Goal: Task Accomplishment & Management: Use online tool/utility

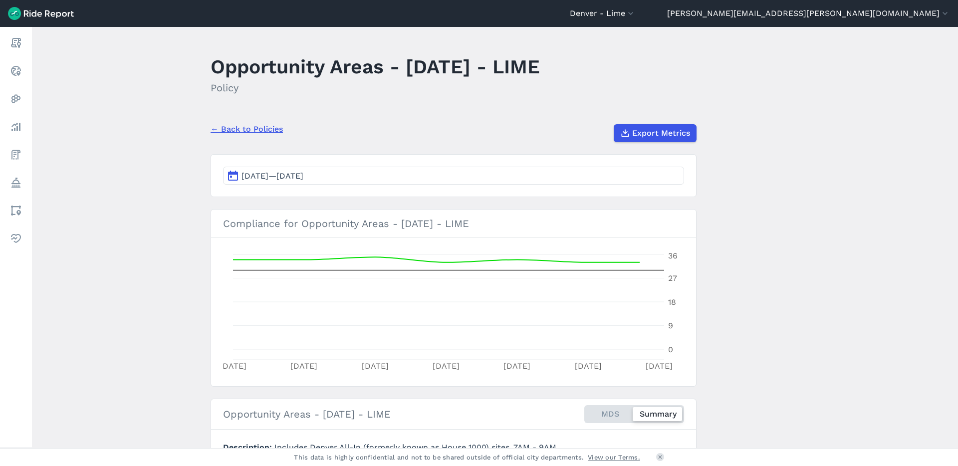
click at [801, 19] on header "[GEOGRAPHIC_DATA] - [GEOGRAPHIC_DATA] All Service Areas [GEOGRAPHIC_DATA], [GEO…" at bounding box center [479, 13] width 958 height 27
click at [635, 13] on icon "button" at bounding box center [630, 13] width 10 height 10
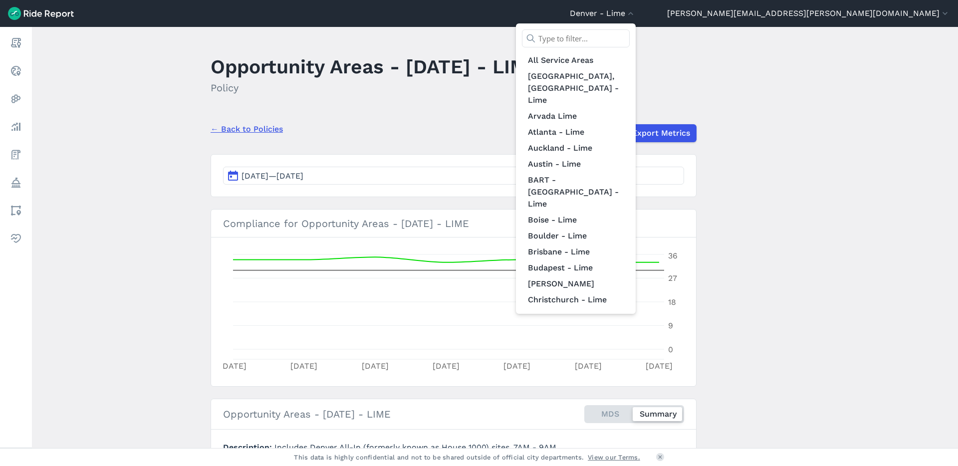
click at [629, 39] on input "text" at bounding box center [576, 38] width 108 height 18
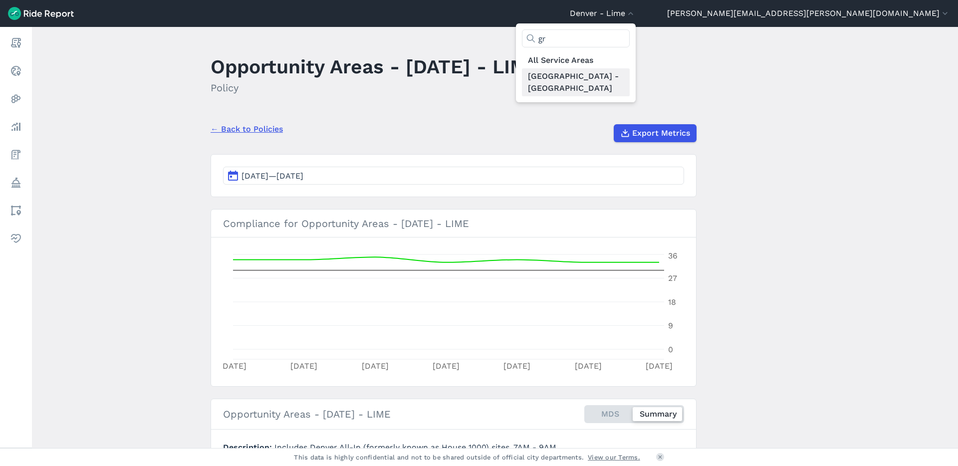
type input "gr"
click at [629, 78] on link "[GEOGRAPHIC_DATA] - [GEOGRAPHIC_DATA]" at bounding box center [576, 82] width 108 height 28
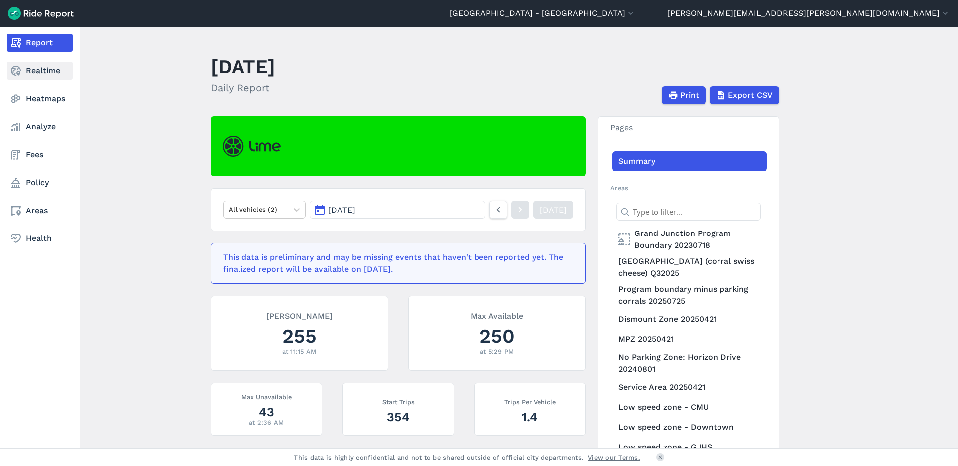
click at [35, 71] on link "Realtime" at bounding box center [40, 71] width 66 height 18
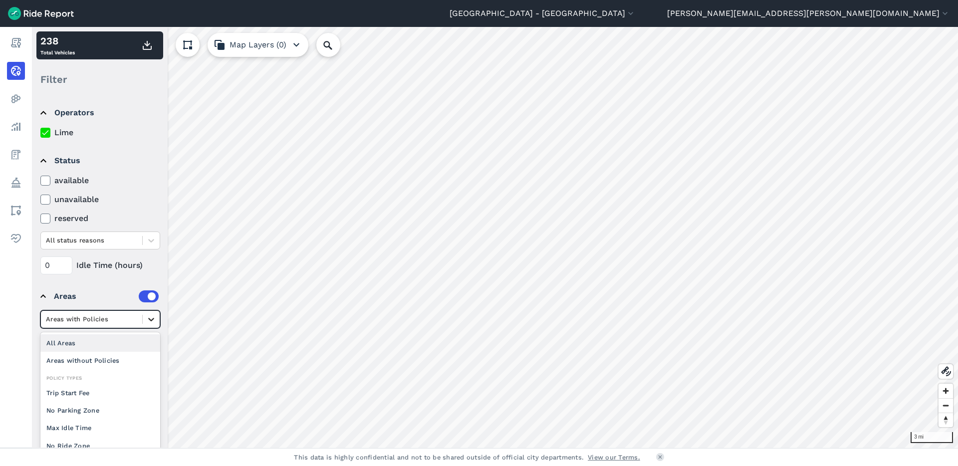
click at [149, 322] on icon at bounding box center [151, 319] width 10 height 10
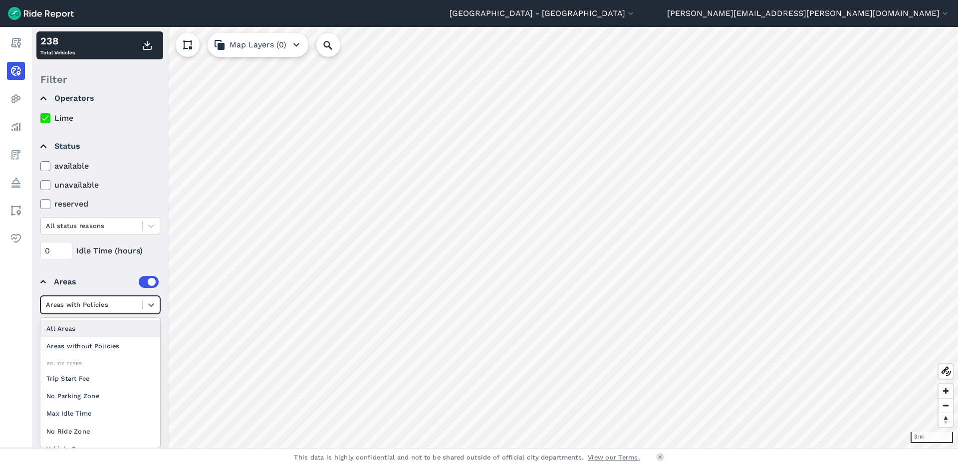
scroll to position [33, 0]
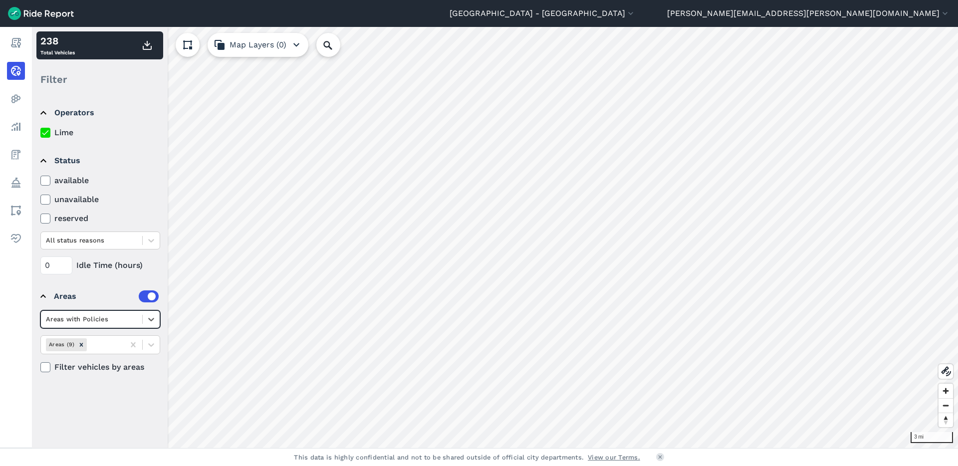
click at [155, 306] on details "Areas Select is focused ,type to refine list, press Down to open the menu, Area…" at bounding box center [99, 327] width 126 height 99
click at [269, 48] on button "Map Layers (0)" at bounding box center [257, 45] width 101 height 24
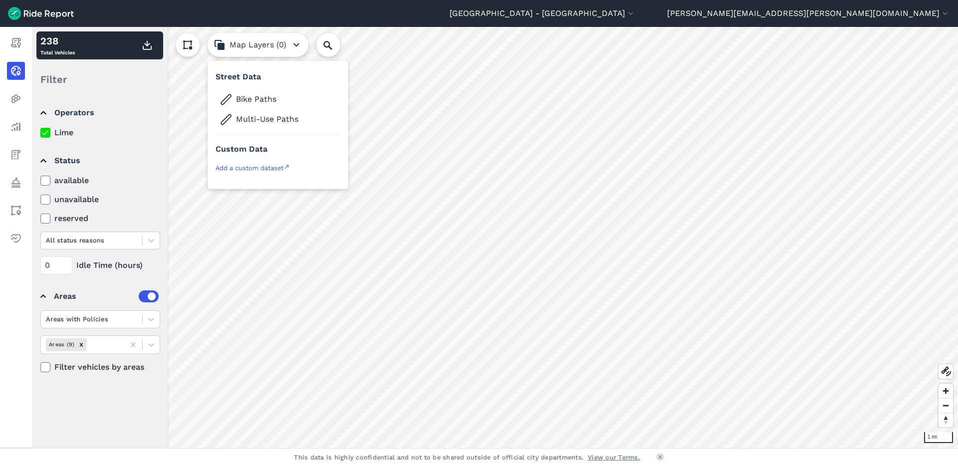
click at [273, 47] on button "Map Layers (0)" at bounding box center [257, 45] width 101 height 24
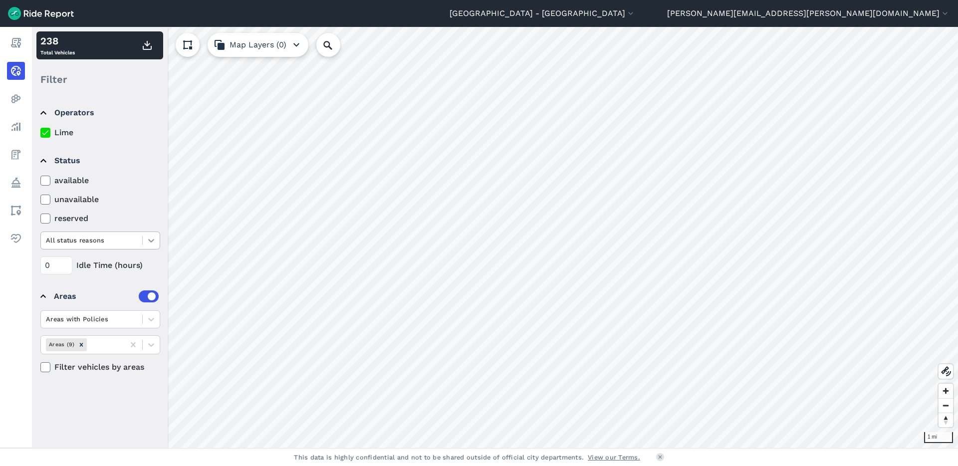
click at [151, 243] on icon at bounding box center [151, 240] width 10 height 10
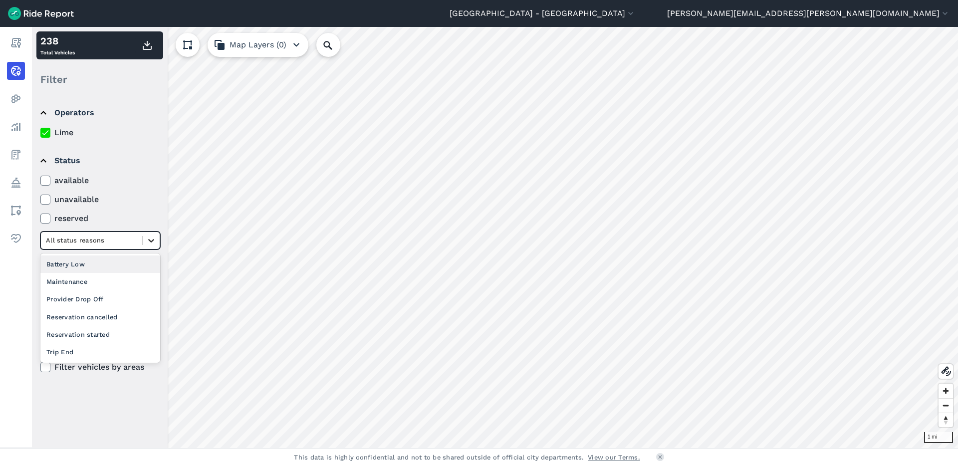
click at [151, 243] on icon at bounding box center [151, 240] width 10 height 10
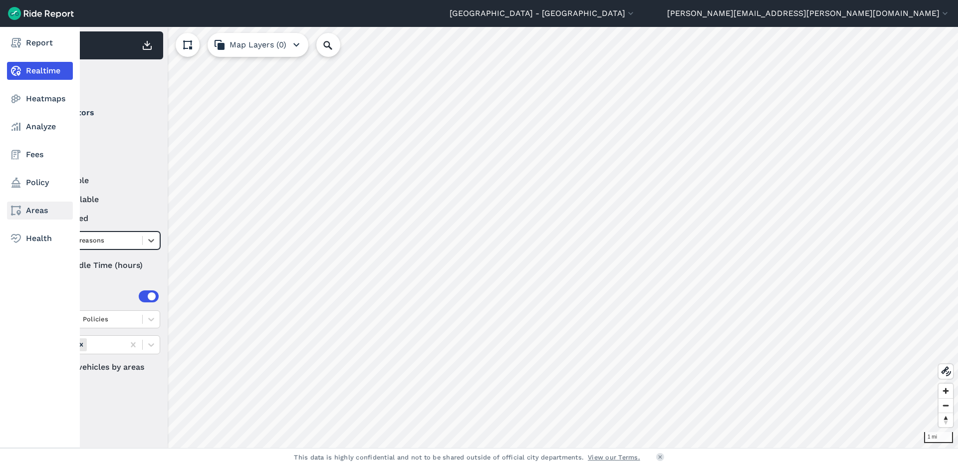
click at [23, 216] on link "Areas" at bounding box center [40, 210] width 66 height 18
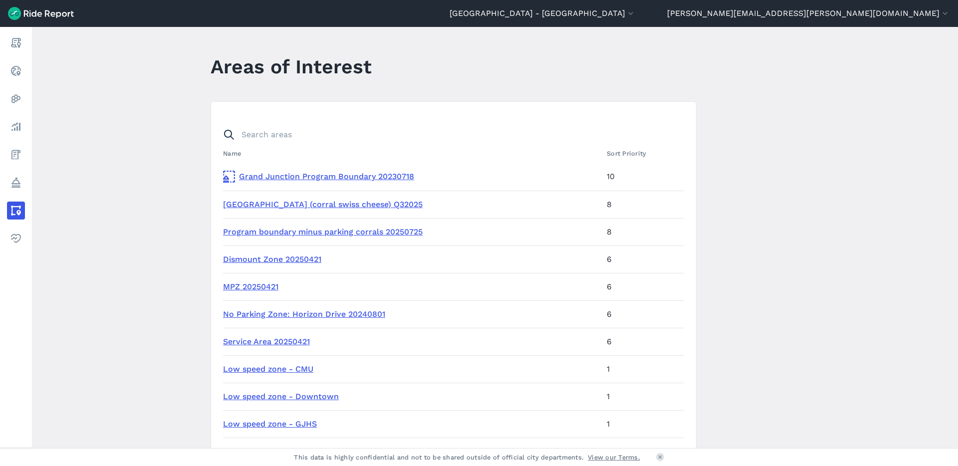
click at [374, 207] on link "[GEOGRAPHIC_DATA] (corral swiss cheese) Q32025" at bounding box center [322, 203] width 199 height 9
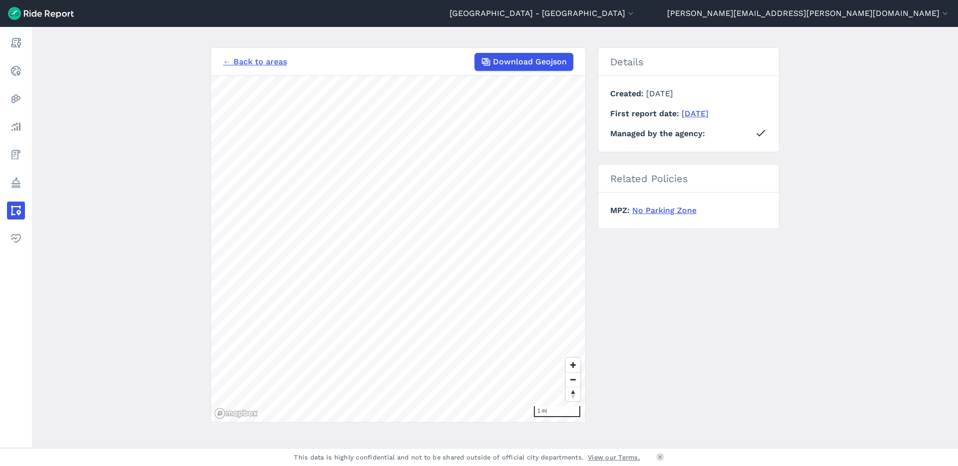
scroll to position [83, 0]
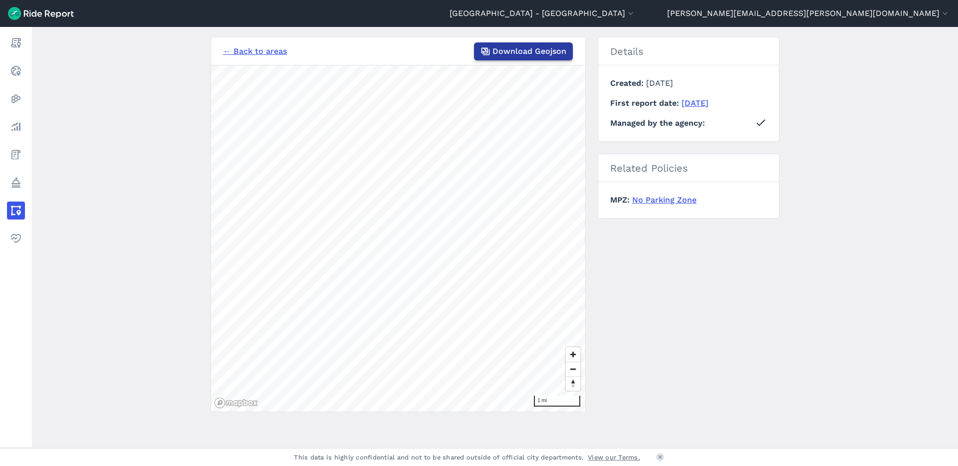
click at [547, 57] on span "Download Geojson" at bounding box center [529, 51] width 74 height 12
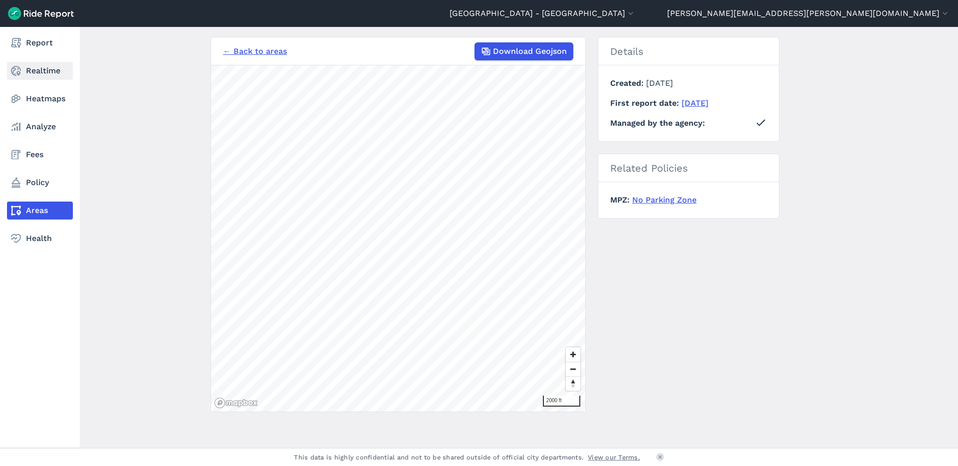
click at [36, 74] on link "Realtime" at bounding box center [40, 71] width 66 height 18
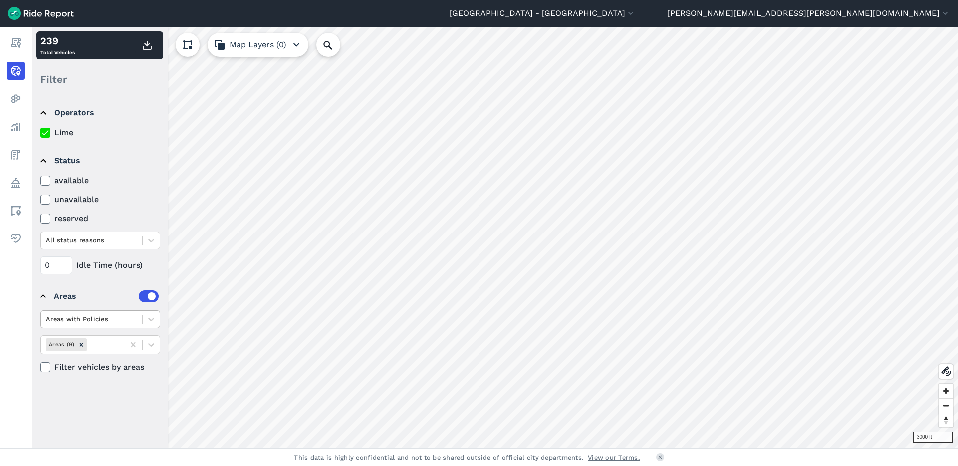
click at [72, 318] on div at bounding box center [91, 318] width 91 height 11
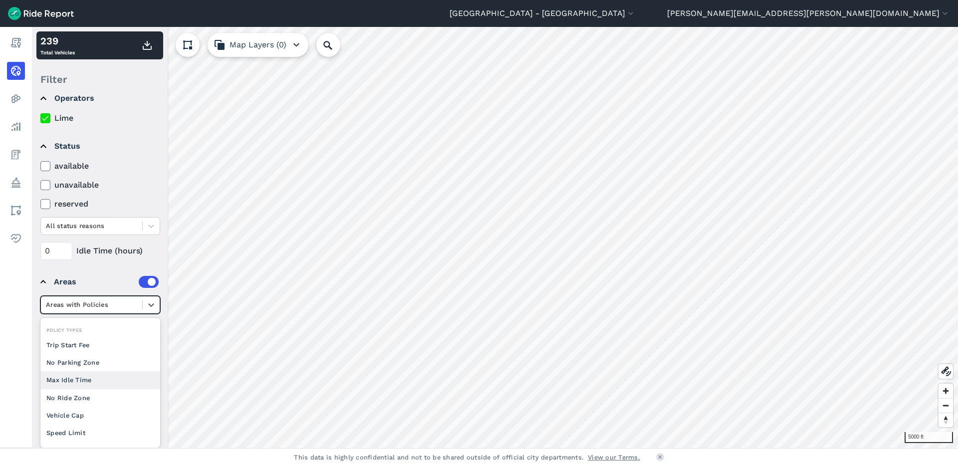
scroll to position [14, 0]
click at [107, 367] on div "No Parking Zone" at bounding box center [100, 362] width 120 height 17
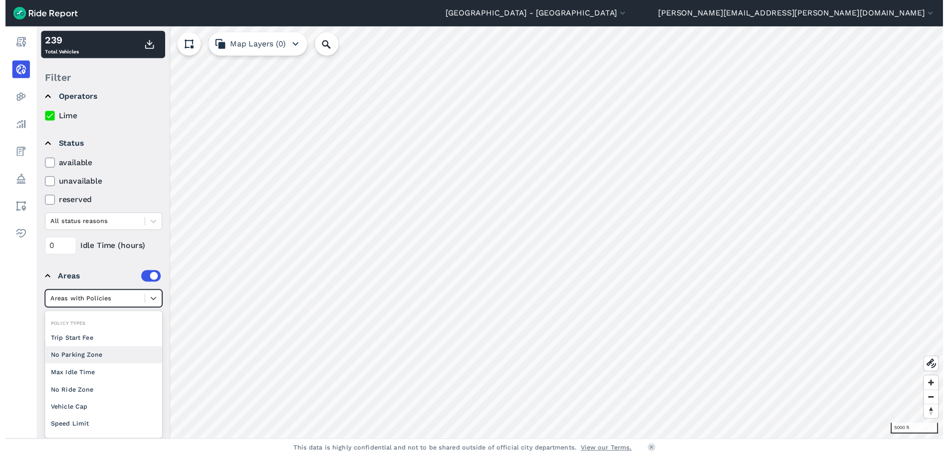
scroll to position [0, 0]
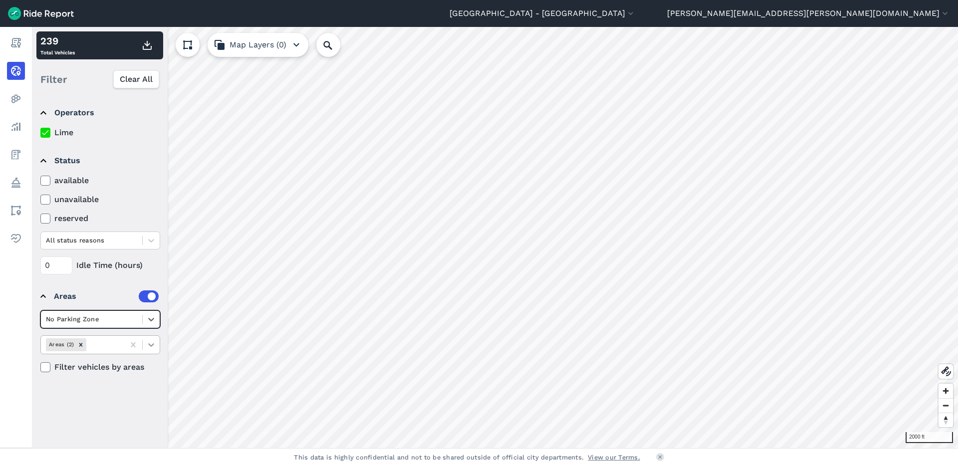
click at [145, 344] on div at bounding box center [151, 344] width 17 height 17
click at [120, 369] on div "[GEOGRAPHIC_DATA] (corral swiss cheese) Q32025" at bounding box center [100, 373] width 120 height 27
click at [149, 319] on icon at bounding box center [151, 319] width 6 height 3
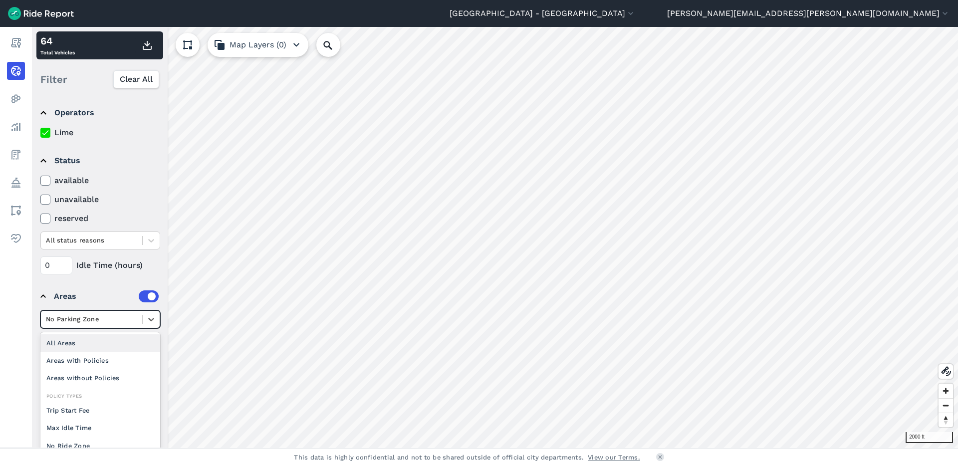
click at [107, 337] on div "All Areas" at bounding box center [100, 342] width 120 height 17
click at [150, 320] on icon at bounding box center [151, 319] width 6 height 3
click at [82, 414] on div "No Parking Zone" at bounding box center [100, 409] width 120 height 17
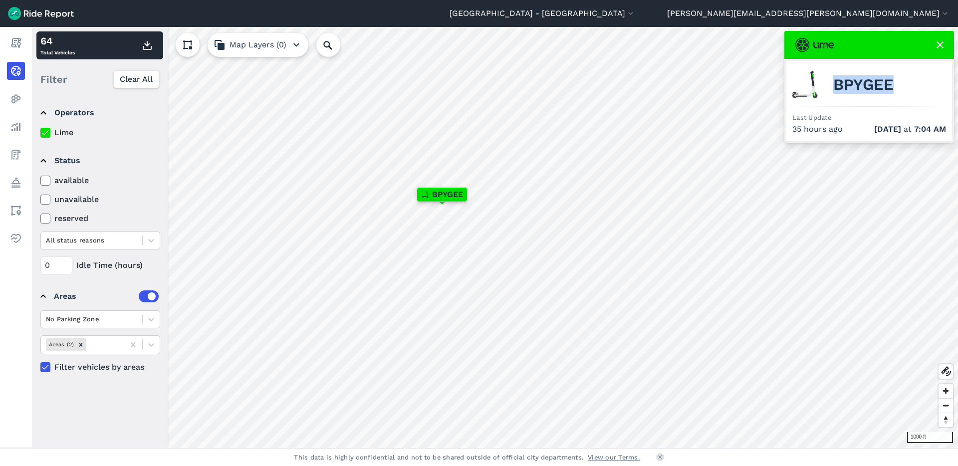
drag, startPoint x: 897, startPoint y: 86, endPoint x: 835, endPoint y: 91, distance: 61.5
click at [835, 91] on div "BPYGEE" at bounding box center [869, 84] width 154 height 35
copy span "BPYGEE"
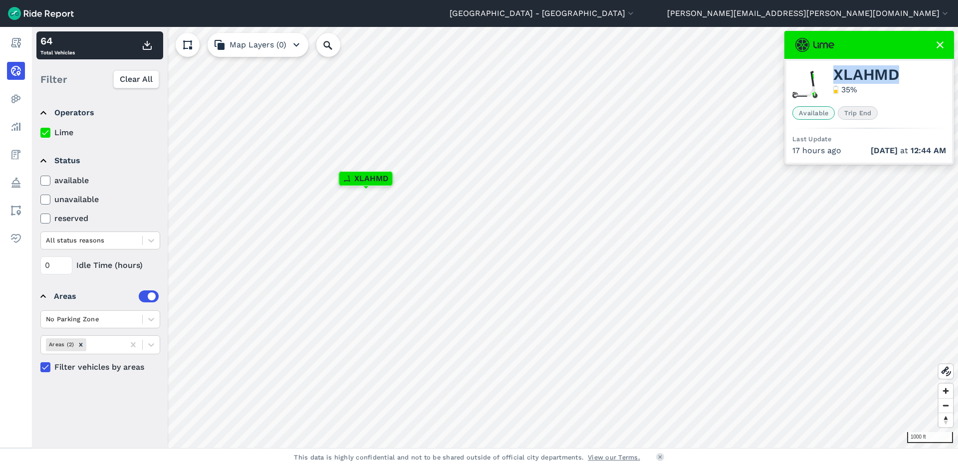
drag, startPoint x: 907, startPoint y: 76, endPoint x: 834, endPoint y: 70, distance: 73.1
click at [834, 70] on div "XLAHMD 35 %" at bounding box center [869, 84] width 154 height 35
copy span "XLAHMD"
drag, startPoint x: 895, startPoint y: 74, endPoint x: 834, endPoint y: 69, distance: 61.5
click at [834, 69] on div "KKBZJB 50 %" at bounding box center [869, 84] width 154 height 35
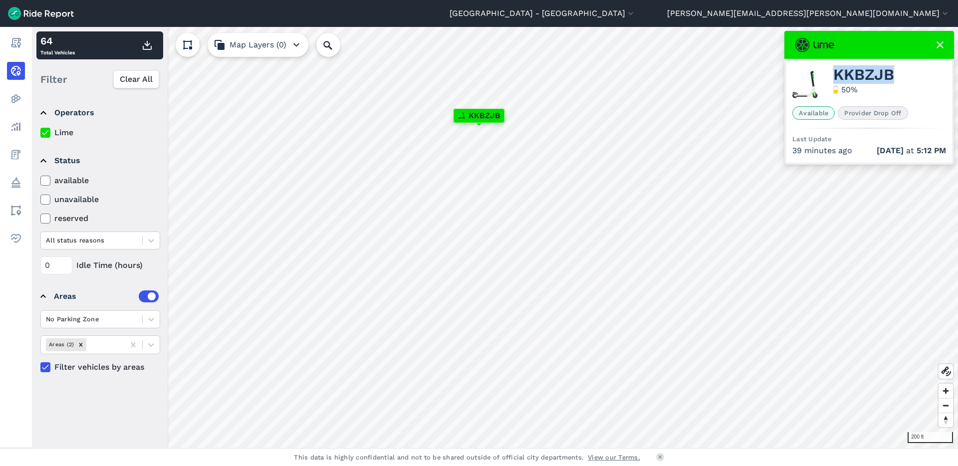
copy span "KKBZJB"
click at [937, 43] on use at bounding box center [939, 44] width 7 height 7
click at [850, 113] on span "Trip End" at bounding box center [857, 112] width 40 height 13
click at [419, 130] on span "XLAHMD" at bounding box center [429, 134] width 34 height 12
click at [124, 234] on div at bounding box center [91, 239] width 91 height 11
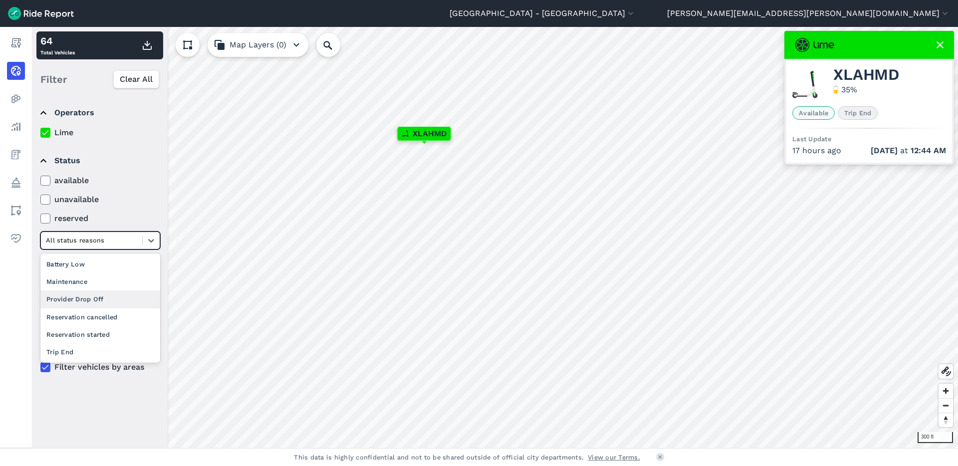
drag, startPoint x: 102, startPoint y: 308, endPoint x: 110, endPoint y: 300, distance: 11.3
click at [110, 300] on div "Battery Low Maintenance Provider Drop Off Reservation cancelled Reservation sta…" at bounding box center [100, 307] width 120 height 109
click at [108, 295] on div "Provider Drop Off" at bounding box center [100, 298] width 120 height 17
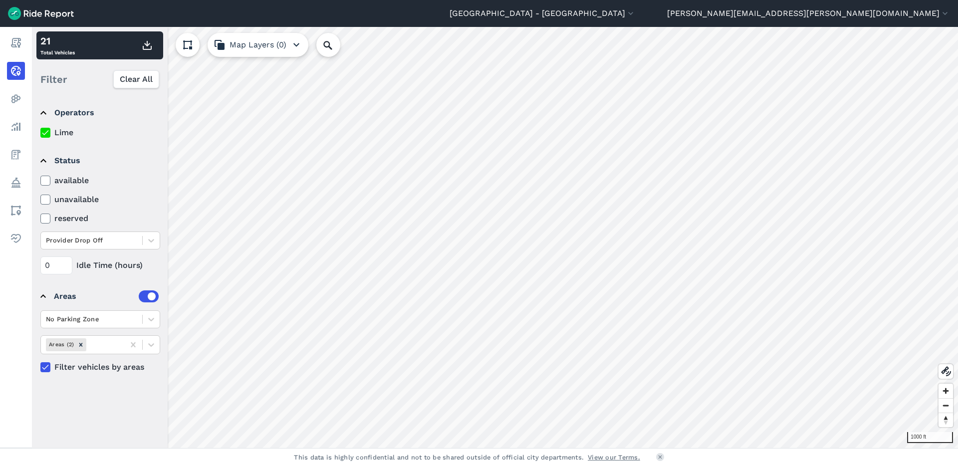
click at [734, 465] on html "[GEOGRAPHIC_DATA] - [GEOGRAPHIC_DATA] All Service Areas [GEOGRAPHIC_DATA], [GEO…" at bounding box center [479, 233] width 958 height 466
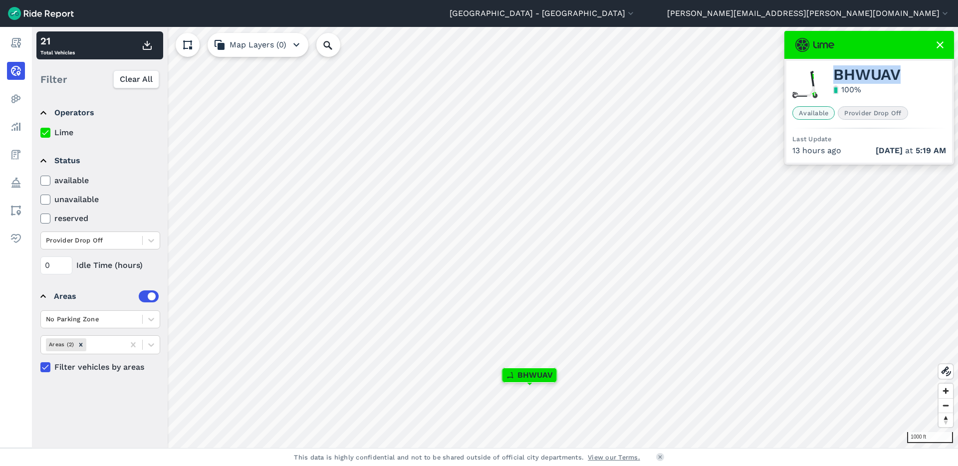
drag, startPoint x: 901, startPoint y: 75, endPoint x: 833, endPoint y: 76, distance: 67.3
click at [833, 76] on div "BHWUAV 100 %" at bounding box center [869, 84] width 154 height 35
copy span "BHWUAV"
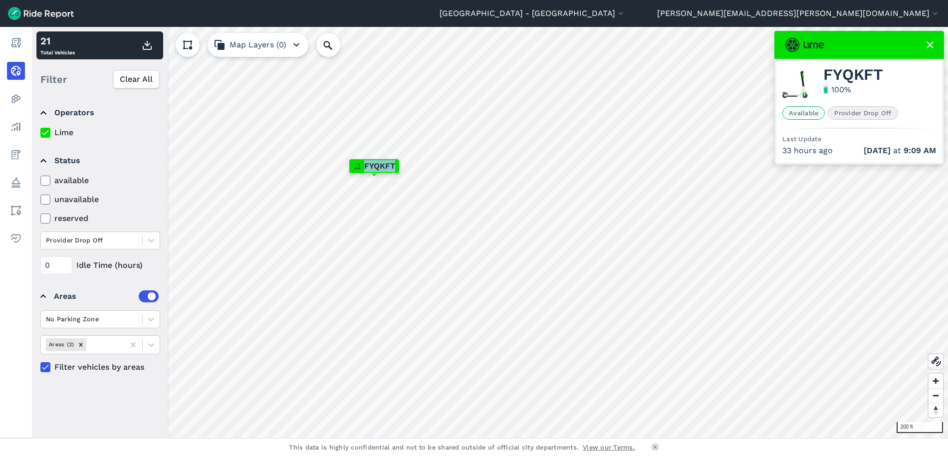
copy span "FYQKFT"
copy span "RXSWAK"
click at [474, 163] on span "UFVUJX" at bounding box center [472, 167] width 31 height 12
copy span "UFVUJX"
copy span "DGTFHM"
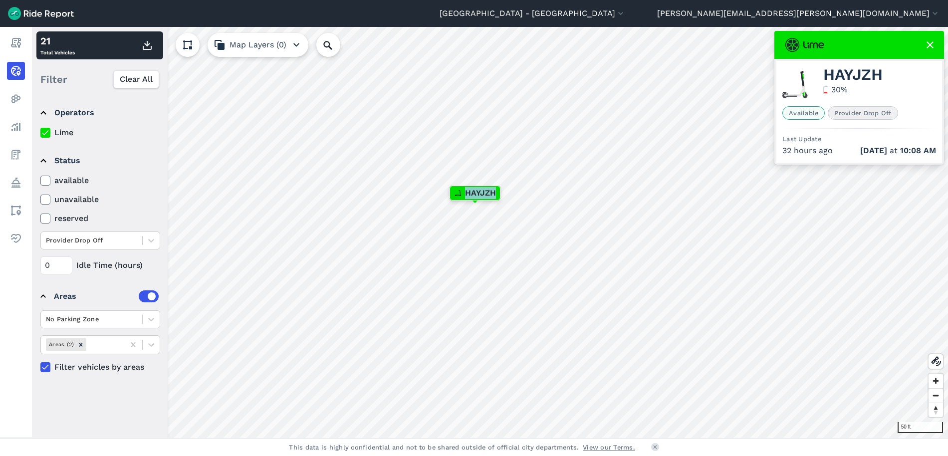
copy span "HAYJZH"
copy span "KKBZJB"
drag, startPoint x: 499, startPoint y: 278, endPoint x: 655, endPoint y: 448, distance: 230.9
click at [654, 453] on div "[GEOGRAPHIC_DATA] - [GEOGRAPHIC_DATA] All Service Areas [GEOGRAPHIC_DATA], [GEO…" at bounding box center [474, 228] width 948 height 456
drag, startPoint x: 701, startPoint y: 343, endPoint x: 785, endPoint y: 80, distance: 276.0
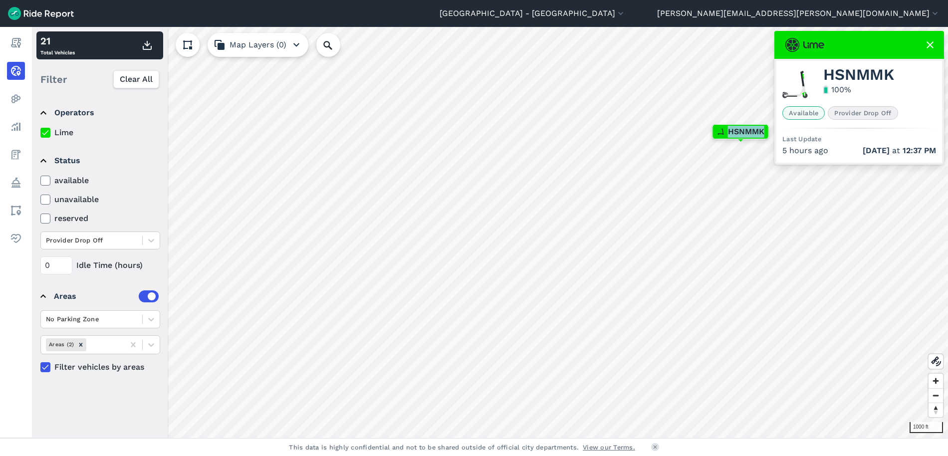
click at [786, 82] on div "1000 ft × HSNMMK 21 Total Vehicles Filter Clear All Operators Lime Status avail…" at bounding box center [490, 232] width 916 height 411
